Goal: Task Accomplishment & Management: Use online tool/utility

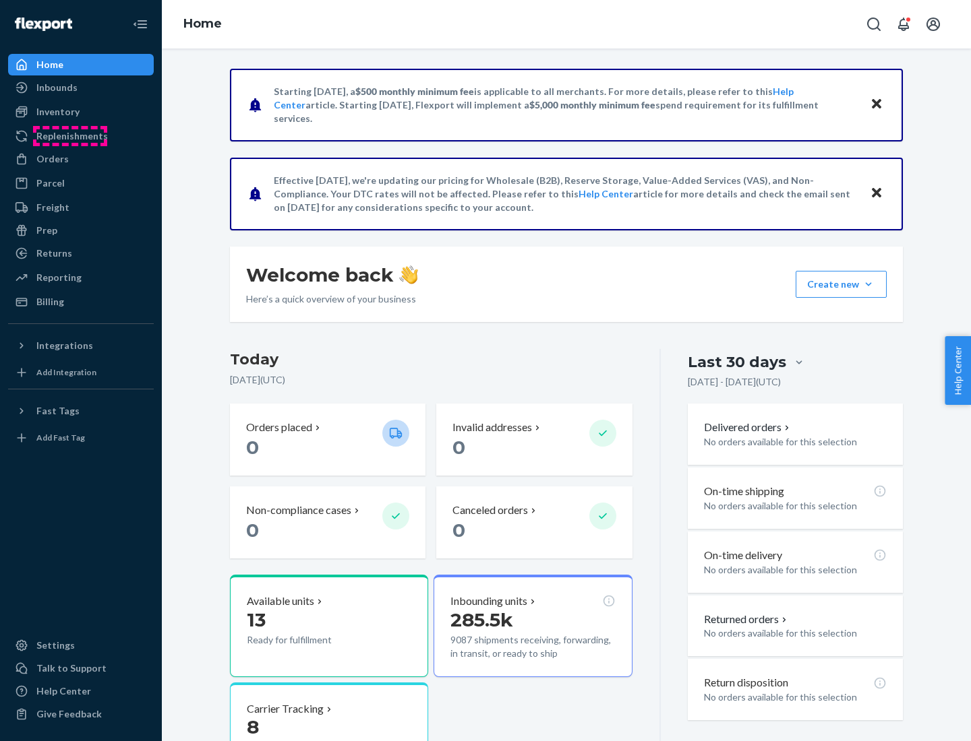
click at [70, 136] on div "Replenishments" at bounding box center [71, 135] width 71 height 13
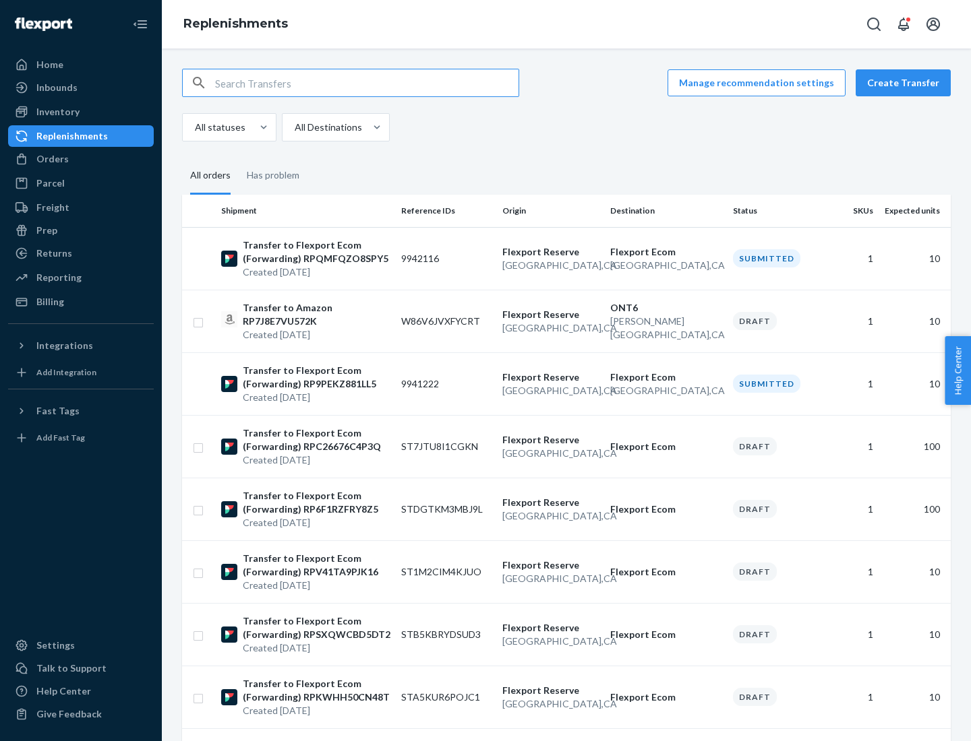
click at [906, 83] on button "Create Transfer" at bounding box center [902, 82] width 95 height 27
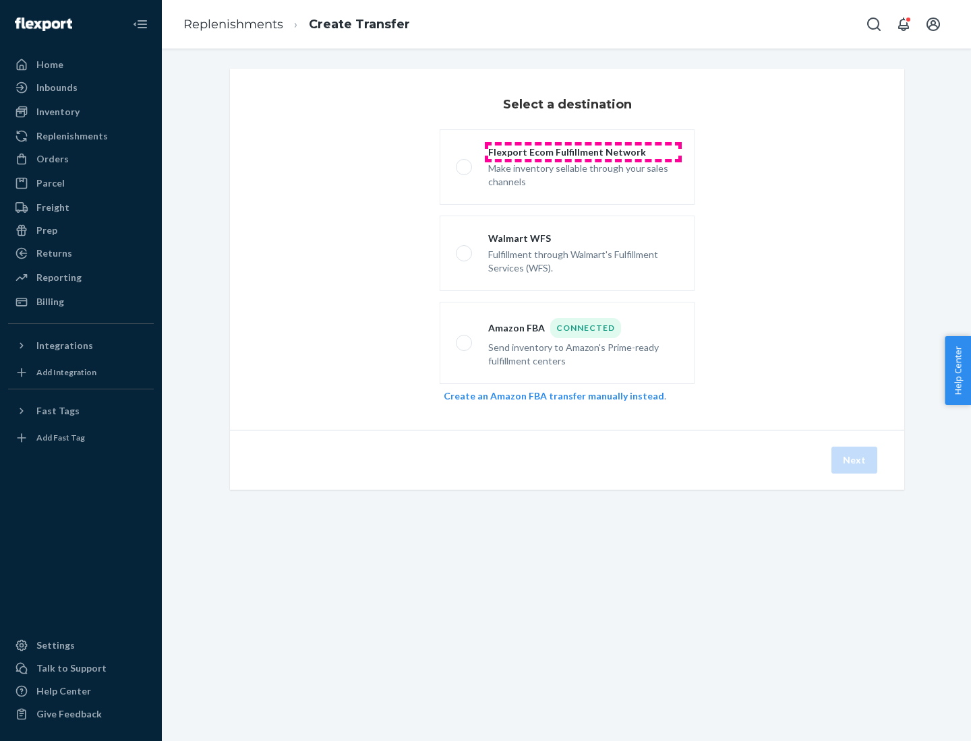
click at [583, 152] on div "Flexport Ecom Fulfillment Network" at bounding box center [583, 152] width 190 height 13
click at [464, 163] on input "Flexport Ecom Fulfillment Network Make inventory sellable through your sales ch…" at bounding box center [460, 167] width 9 height 9
radio input "true"
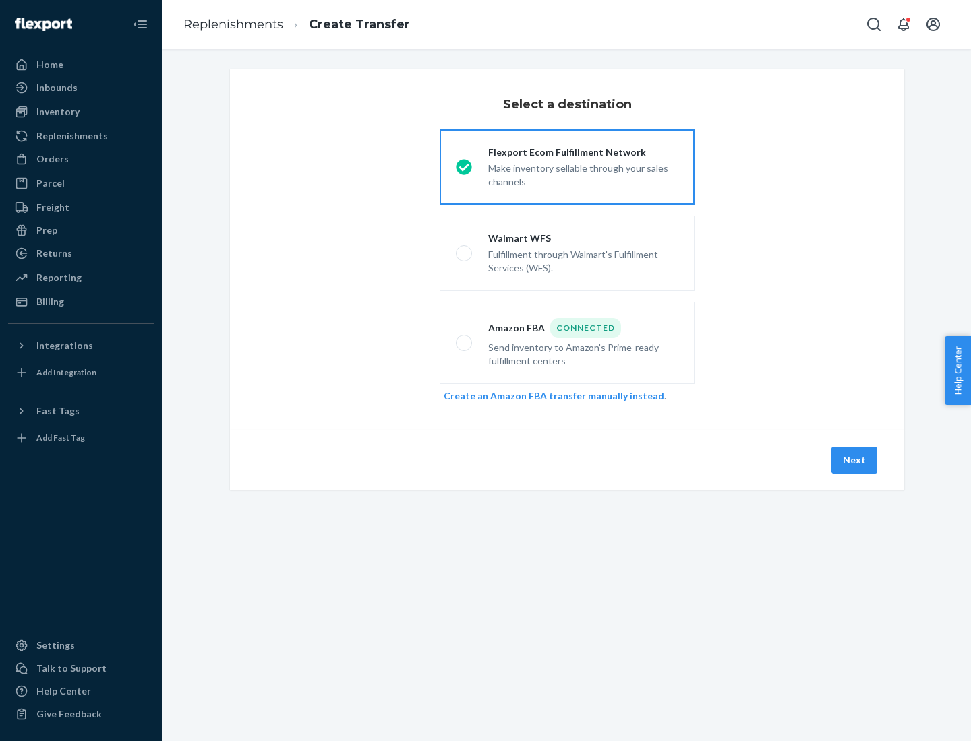
click at [855, 460] on button "Next" at bounding box center [854, 460] width 46 height 27
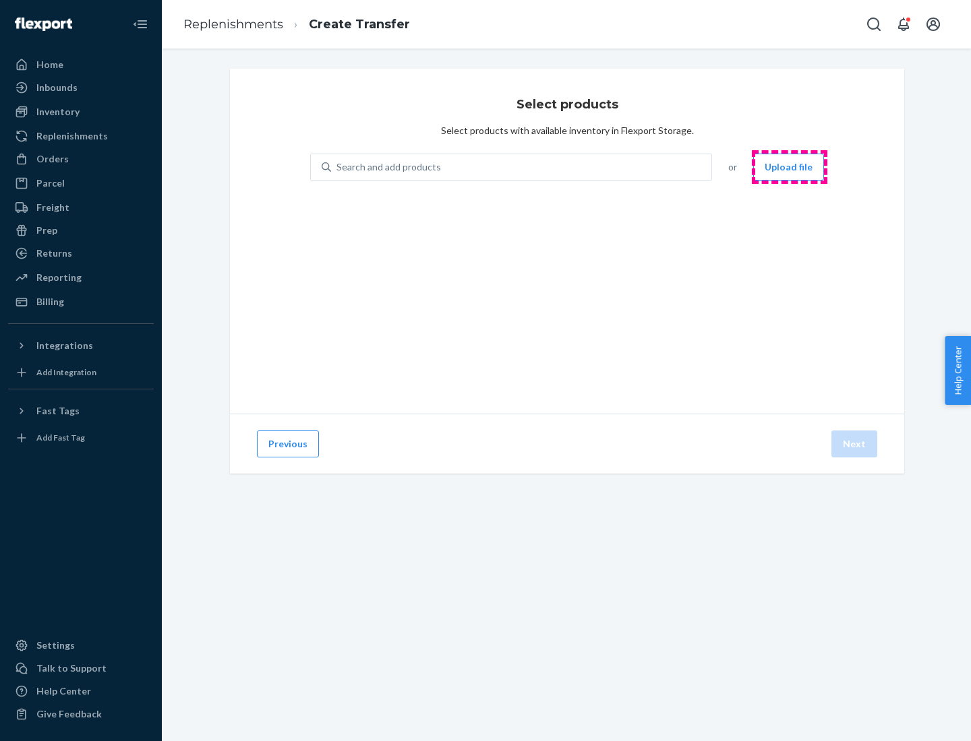
click at [789, 167] on button "Upload file" at bounding box center [788, 167] width 71 height 27
